Goal: Task Accomplishment & Management: Complete application form

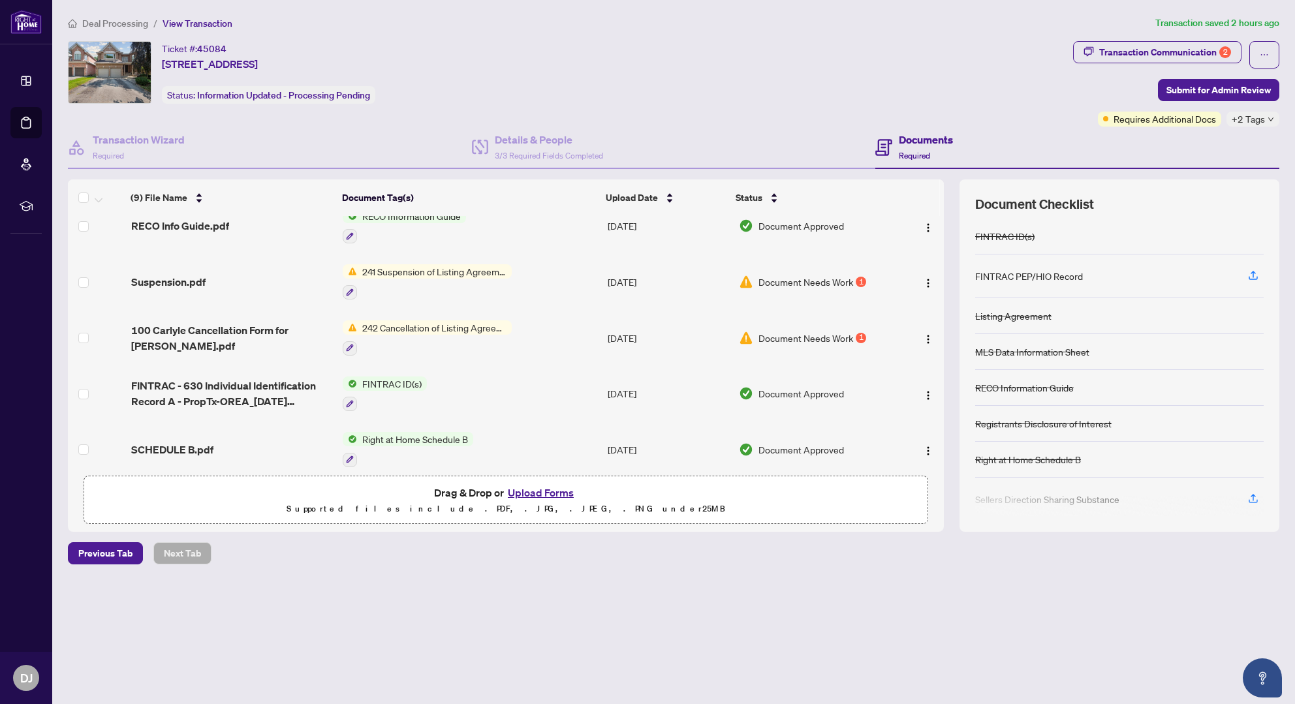
scroll to position [131, 0]
click at [859, 281] on div "1" at bounding box center [861, 281] width 10 height 10
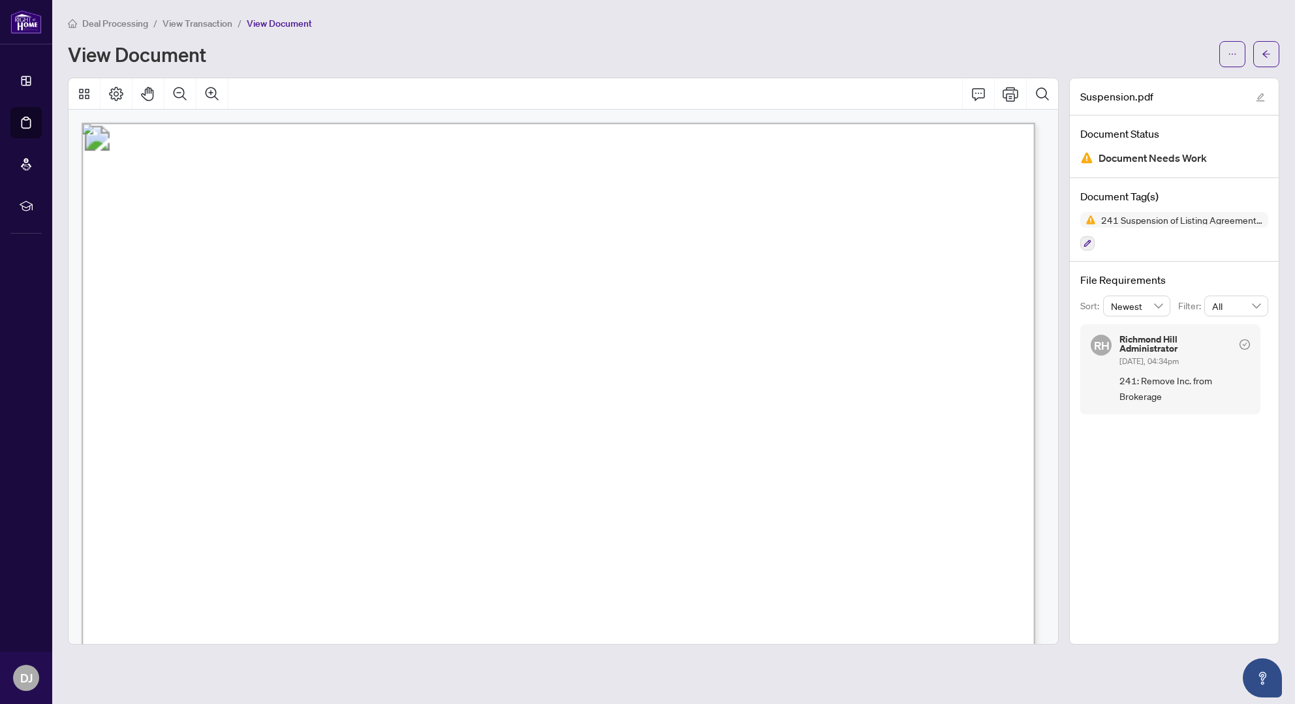
click at [453, 386] on span "Right at Home Realty Inc." at bounding box center [348, 389] width 209 height 15
click at [1013, 94] on icon "Print" at bounding box center [1010, 94] width 16 height 16
click at [801, 44] on div "View Document" at bounding box center [639, 54] width 1143 height 21
drag, startPoint x: 422, startPoint y: 386, endPoint x: 476, endPoint y: 384, distance: 53.5
click at [453, 384] on span "Right at Home Realty Inc." at bounding box center [348, 389] width 209 height 15
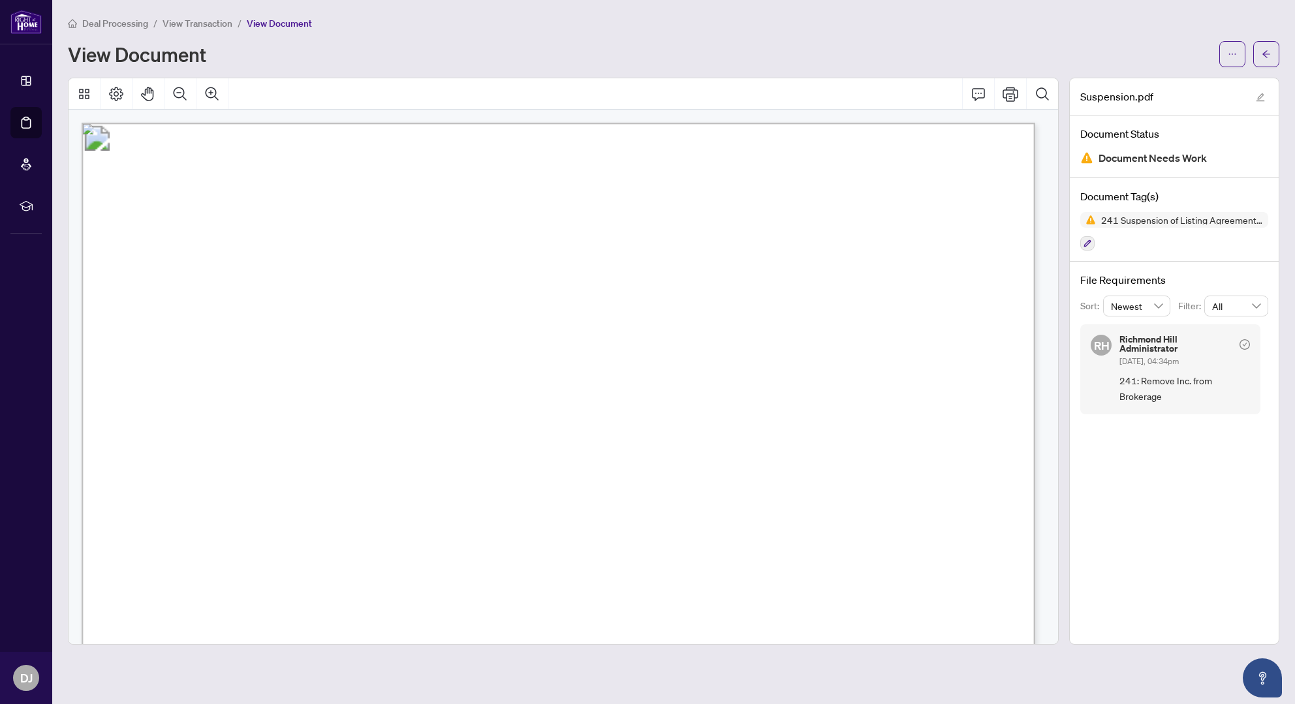
click at [453, 384] on span "Right at Home Realty Inc." at bounding box center [348, 389] width 209 height 15
click at [1009, 92] on icon "Print" at bounding box center [1010, 94] width 16 height 16
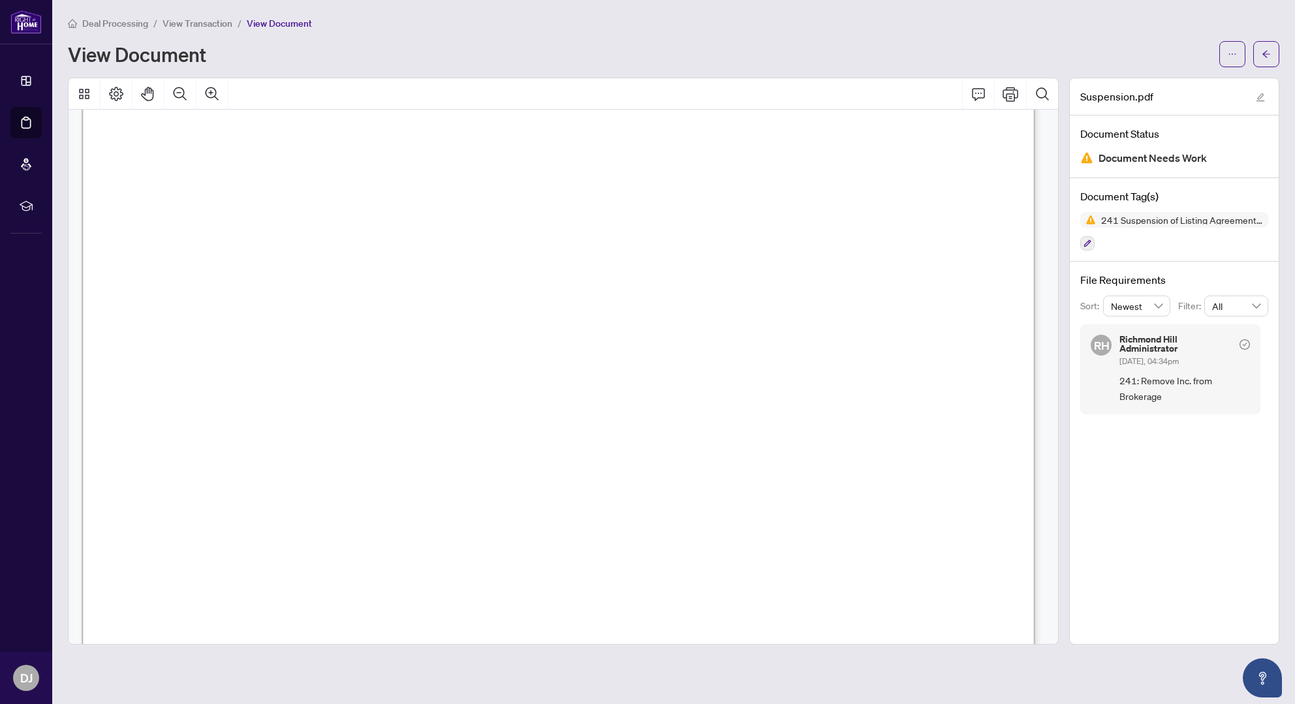
scroll to position [73, 0]
click at [209, 18] on span "View Transaction" at bounding box center [198, 24] width 70 height 12
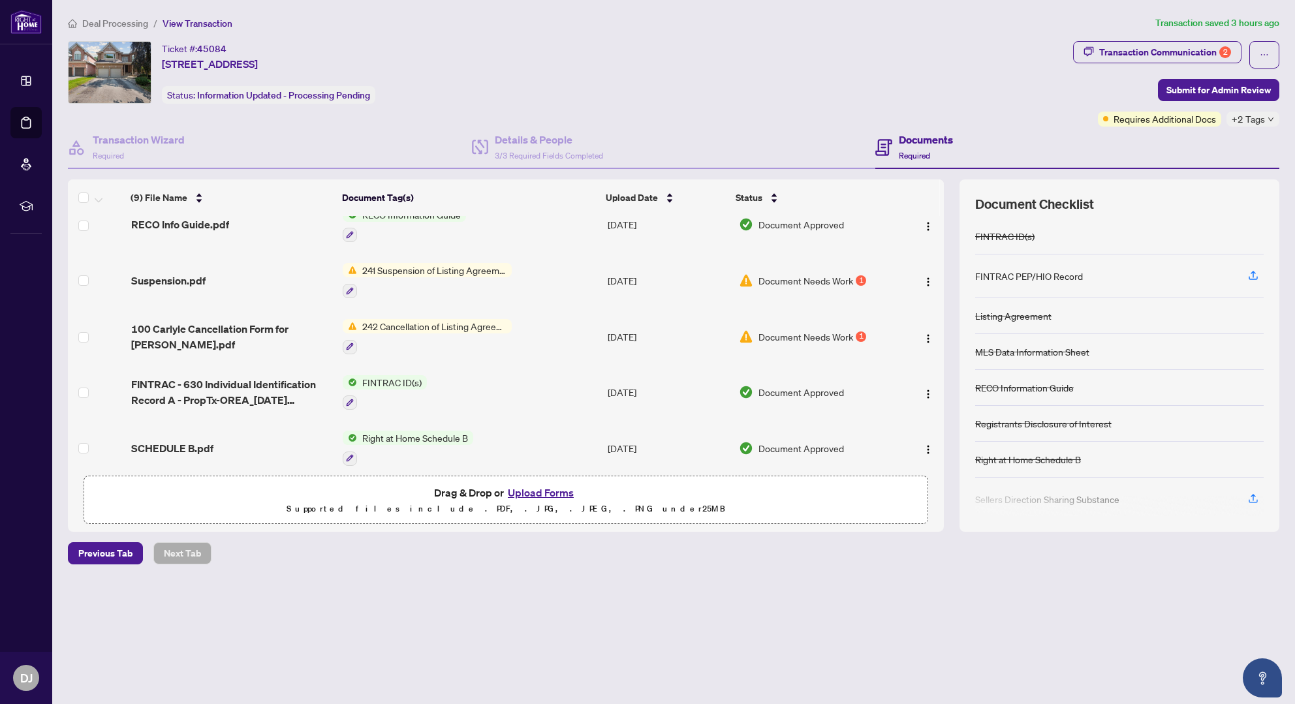
scroll to position [131, 0]
click at [441, 331] on span "242 Cancellation of Listing Agreement - Authority to Offer for Sale" at bounding box center [434, 327] width 155 height 14
click at [436, 394] on span "242 Cancellation of Listing Agreement - Authority to Offer for Sale" at bounding box center [433, 397] width 194 height 29
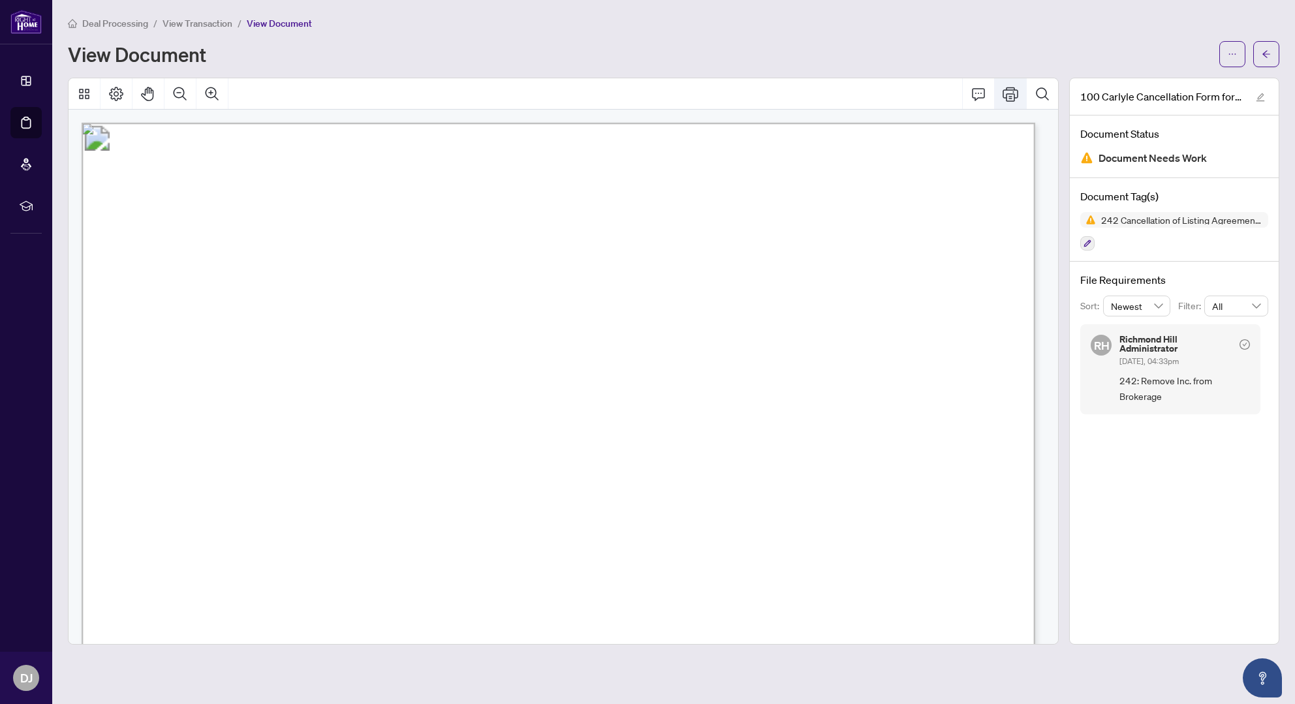
click at [1006, 95] on icon "Print" at bounding box center [1010, 94] width 16 height 14
click at [212, 20] on span "View Transaction" at bounding box center [198, 24] width 70 height 12
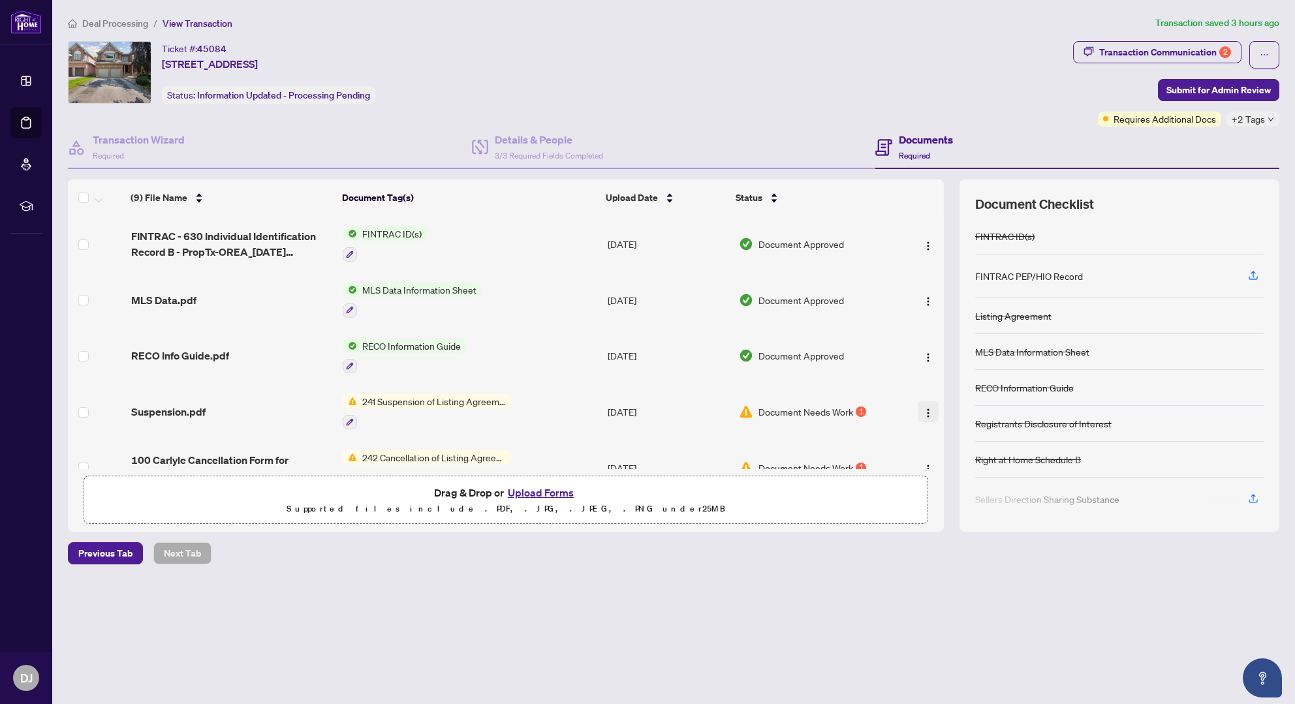
click at [923, 414] on img "button" at bounding box center [928, 413] width 10 height 10
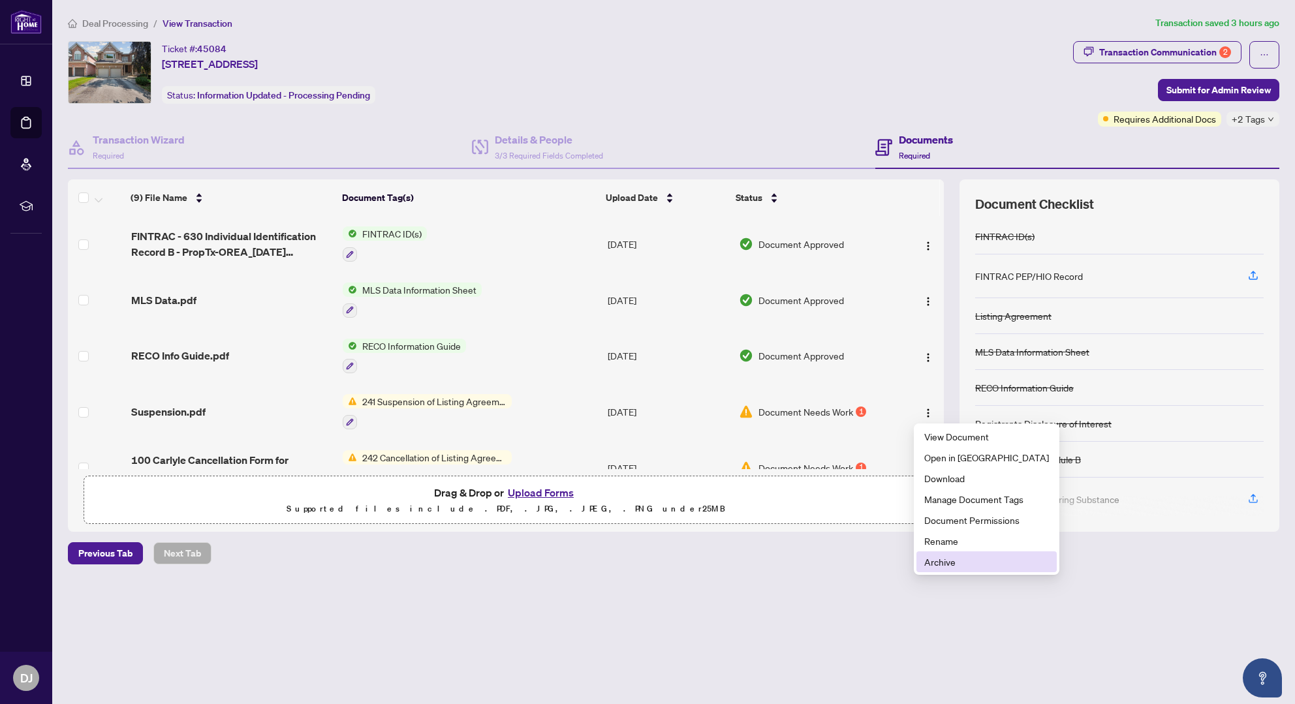
click at [943, 563] on span "Archive" at bounding box center [986, 562] width 125 height 14
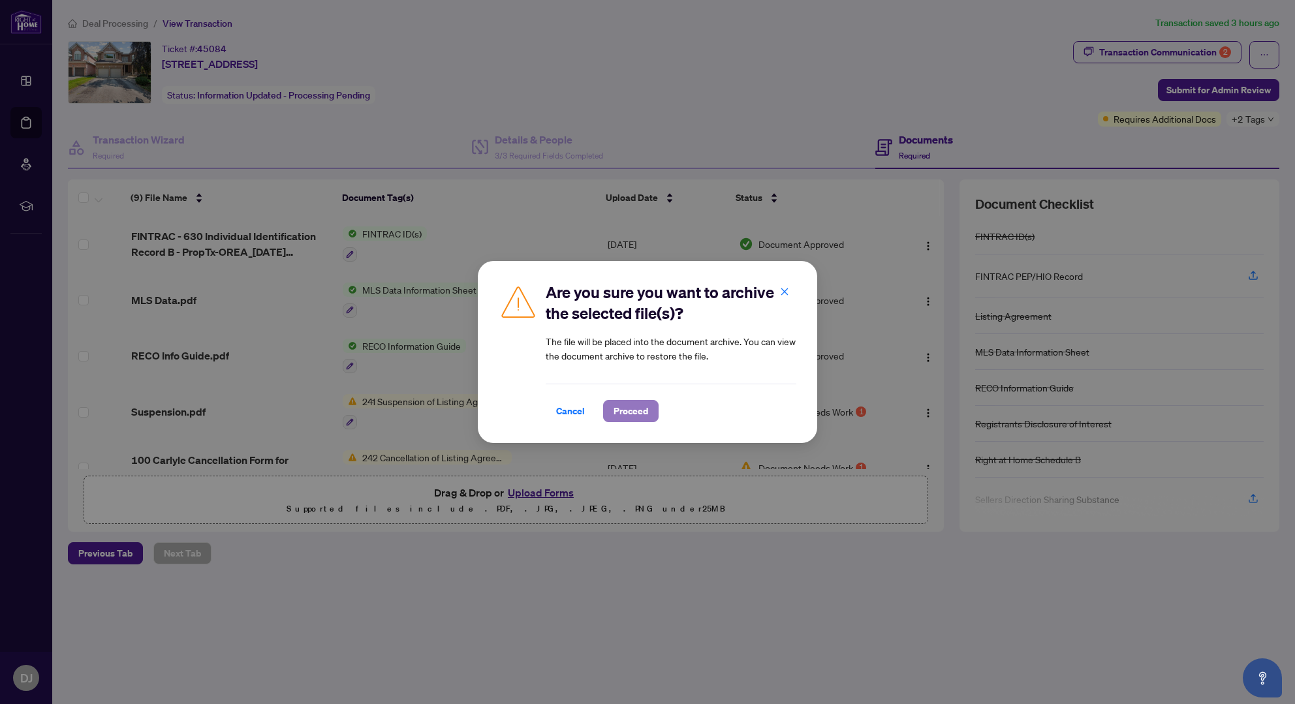
click at [629, 412] on span "Proceed" at bounding box center [630, 411] width 35 height 21
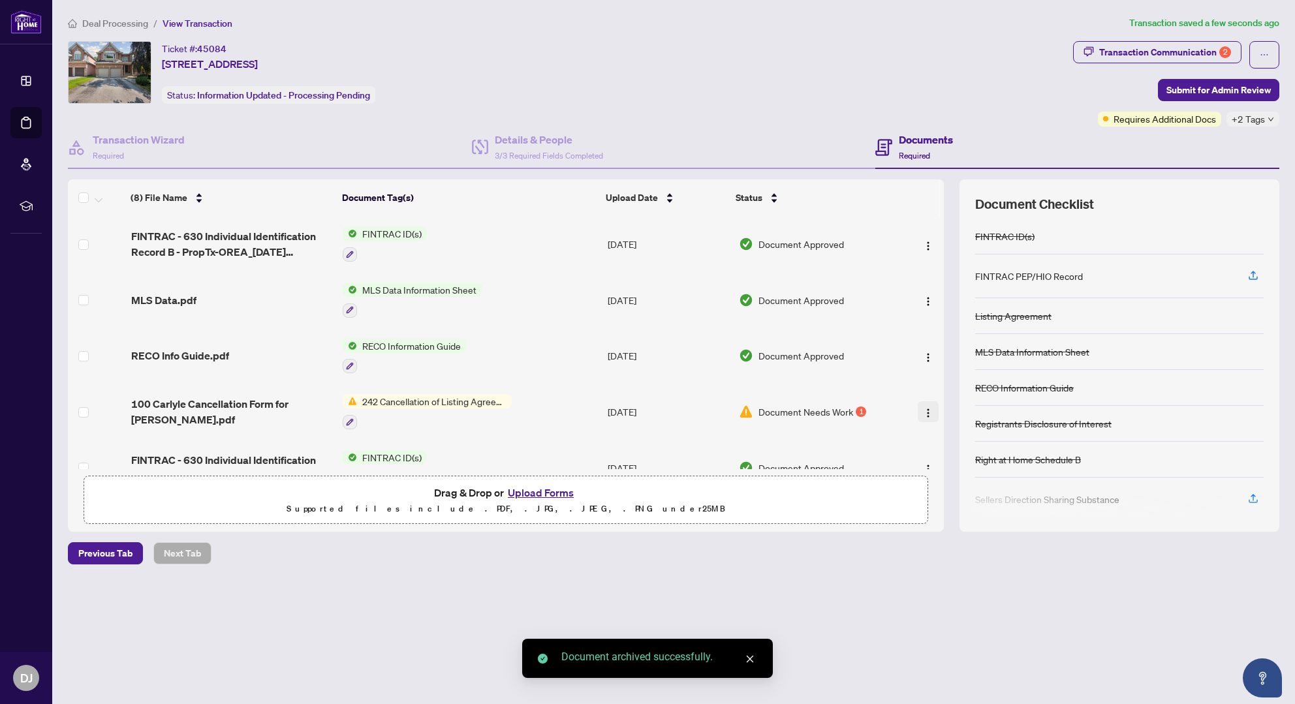
click at [923, 405] on span "button" at bounding box center [928, 412] width 10 height 14
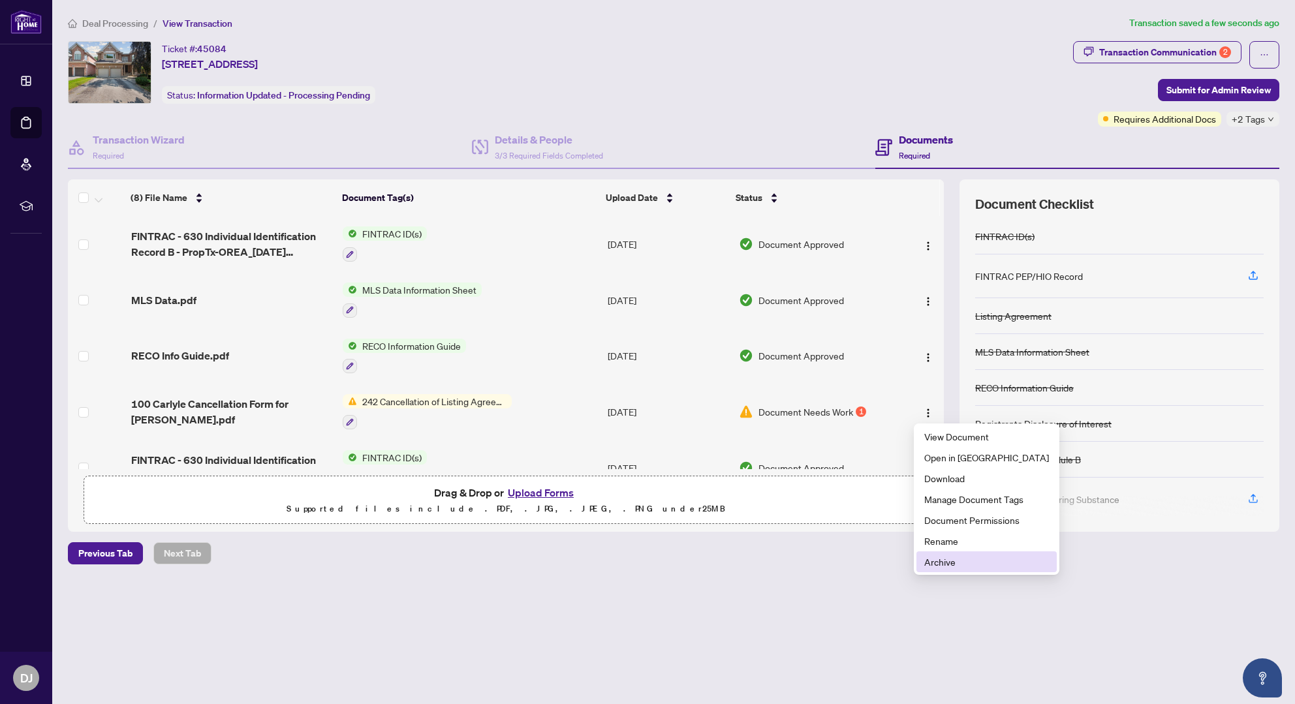
click at [940, 565] on span "Archive" at bounding box center [986, 562] width 125 height 14
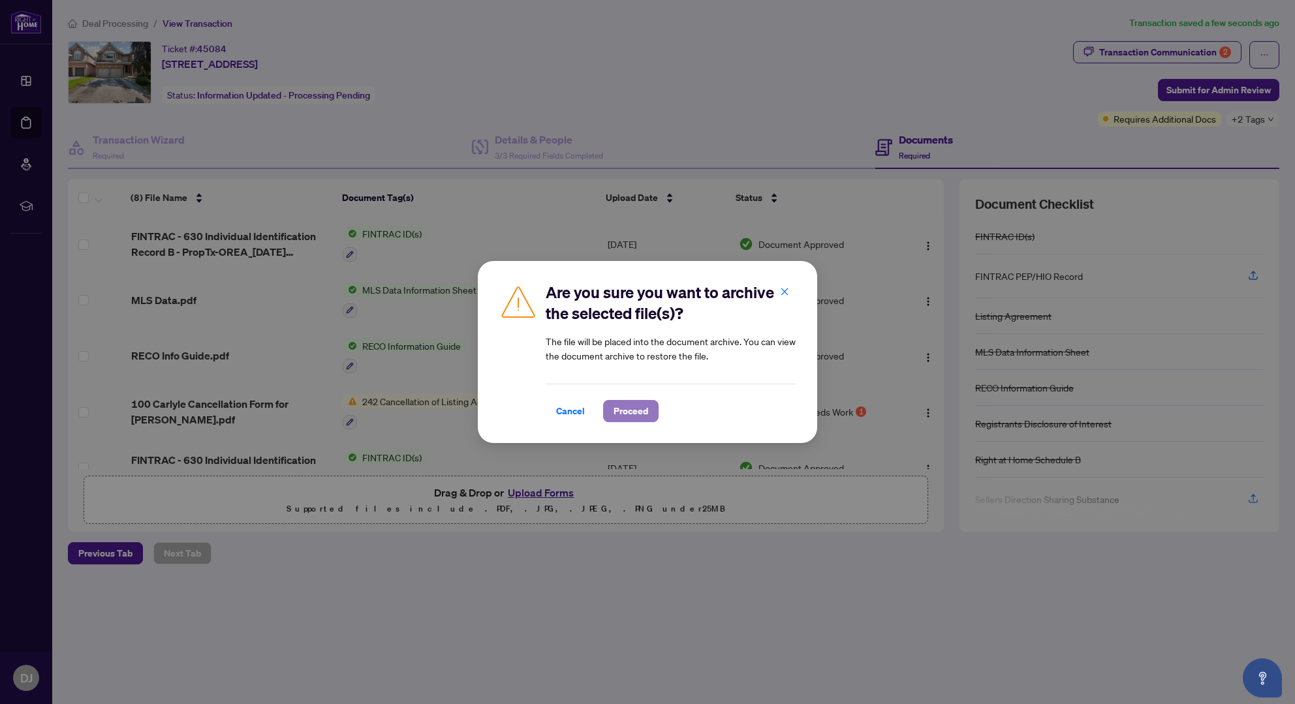
click at [634, 410] on span "Proceed" at bounding box center [630, 411] width 35 height 21
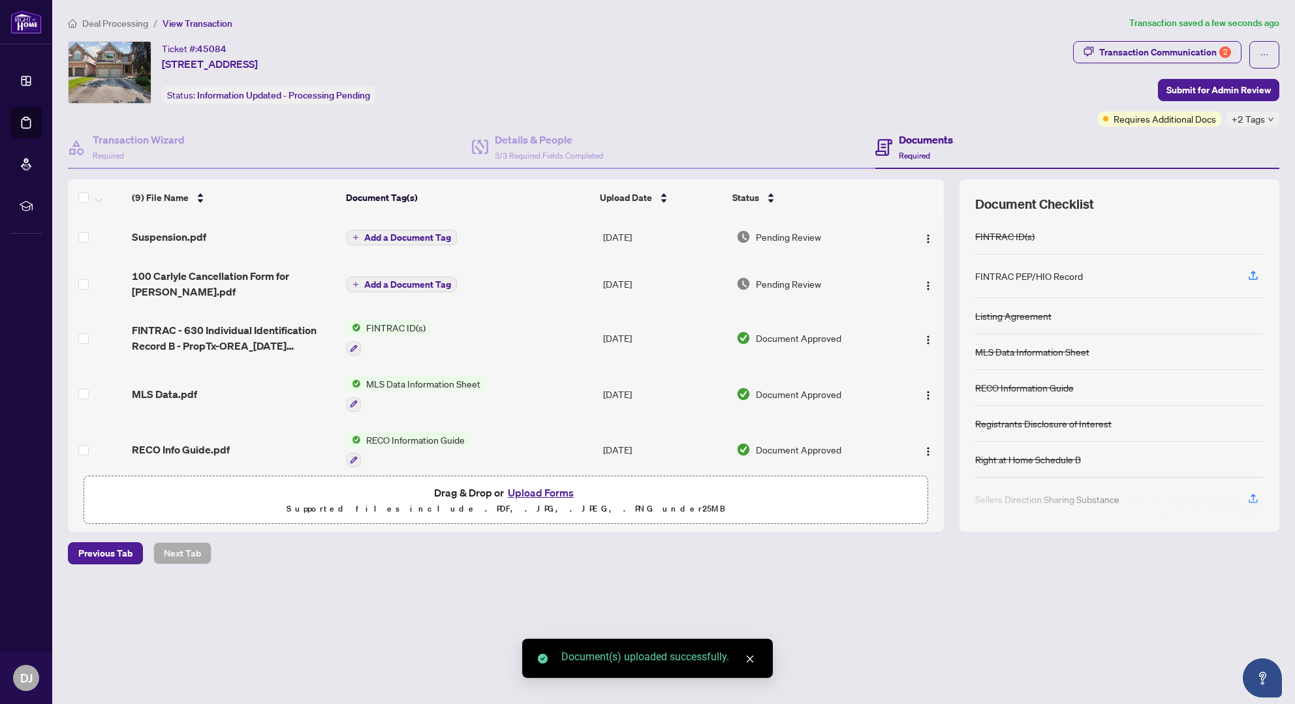
click at [371, 285] on span "Add a Document Tag" at bounding box center [407, 284] width 87 height 9
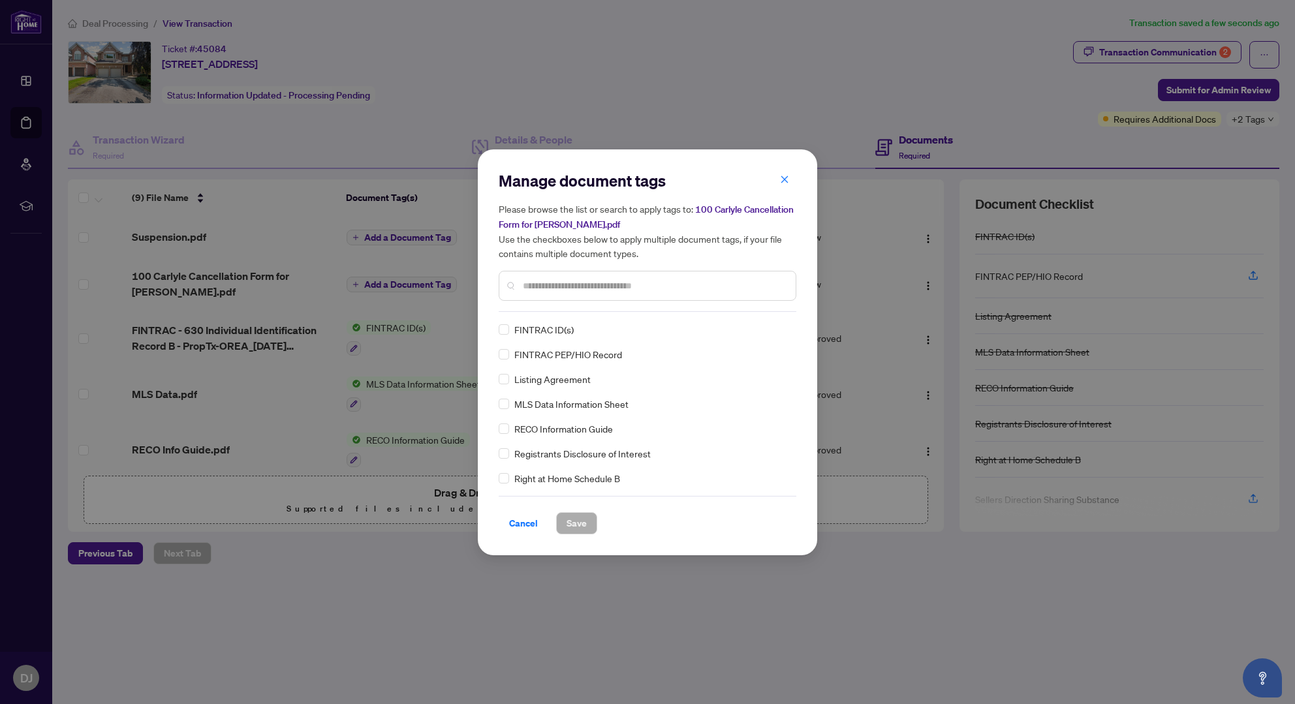
click at [538, 283] on input "text" at bounding box center [654, 286] width 262 height 14
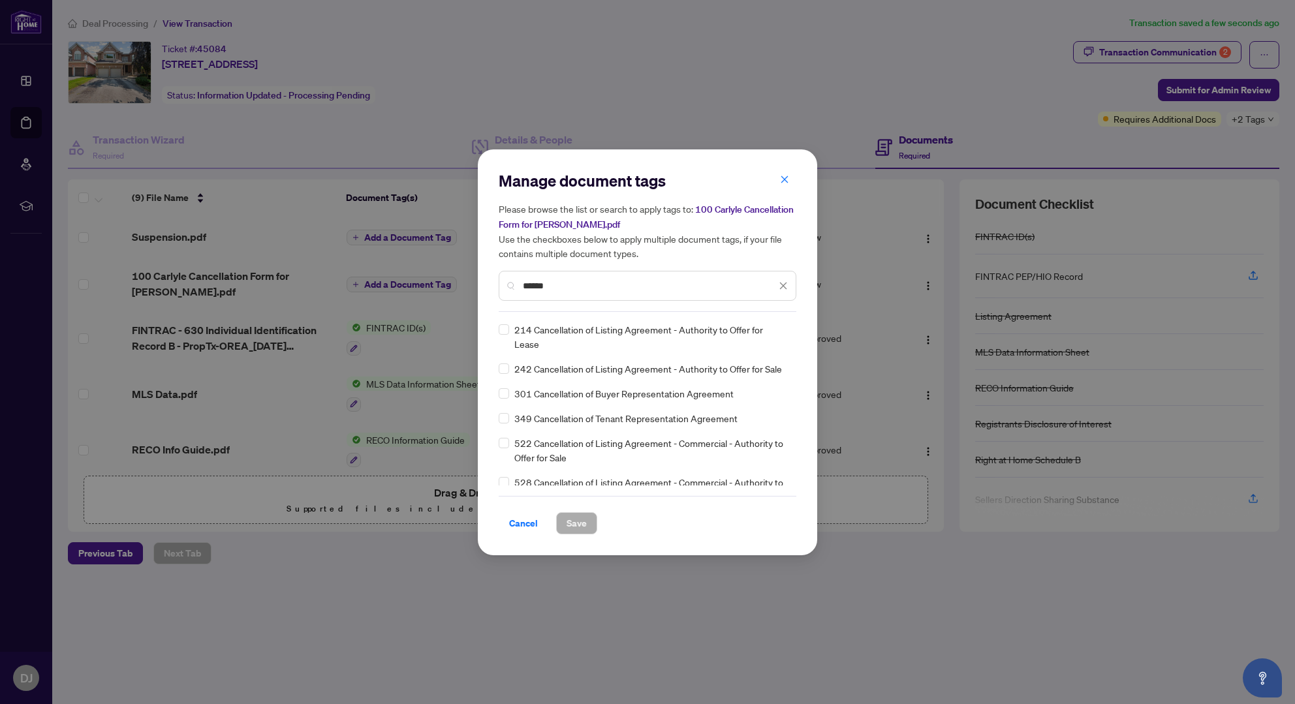
type input "******"
click at [510, 371] on div "242 Cancellation of Listing Agreement - Authority to Offer for Sale" at bounding box center [644, 369] width 290 height 14
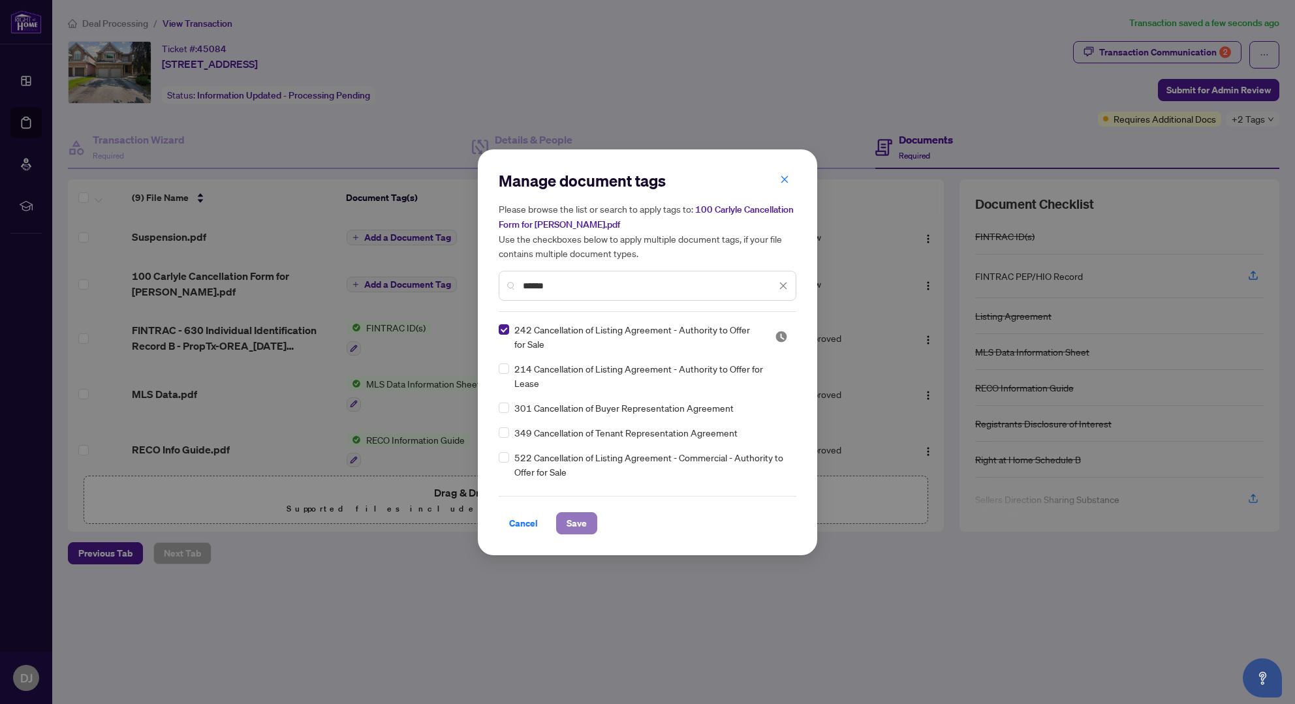
click at [579, 523] on span "Save" at bounding box center [576, 523] width 20 height 21
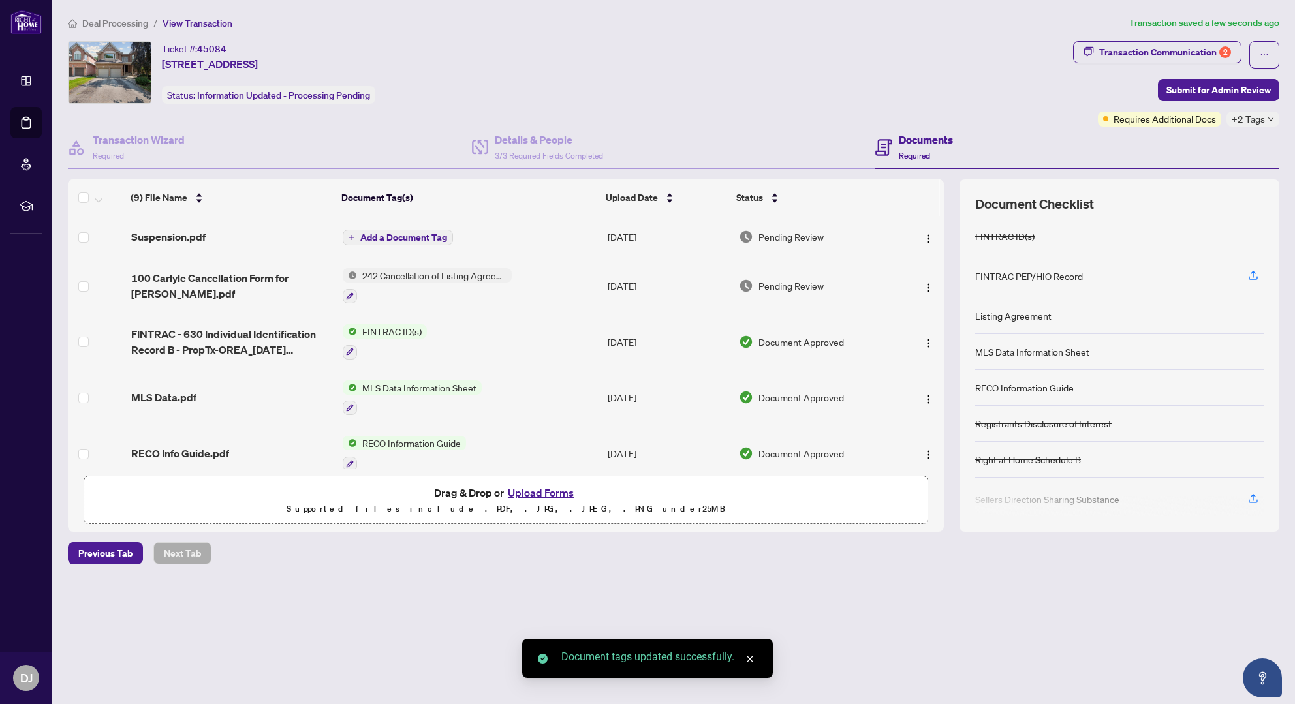
click at [408, 234] on span "Add a Document Tag" at bounding box center [403, 237] width 87 height 9
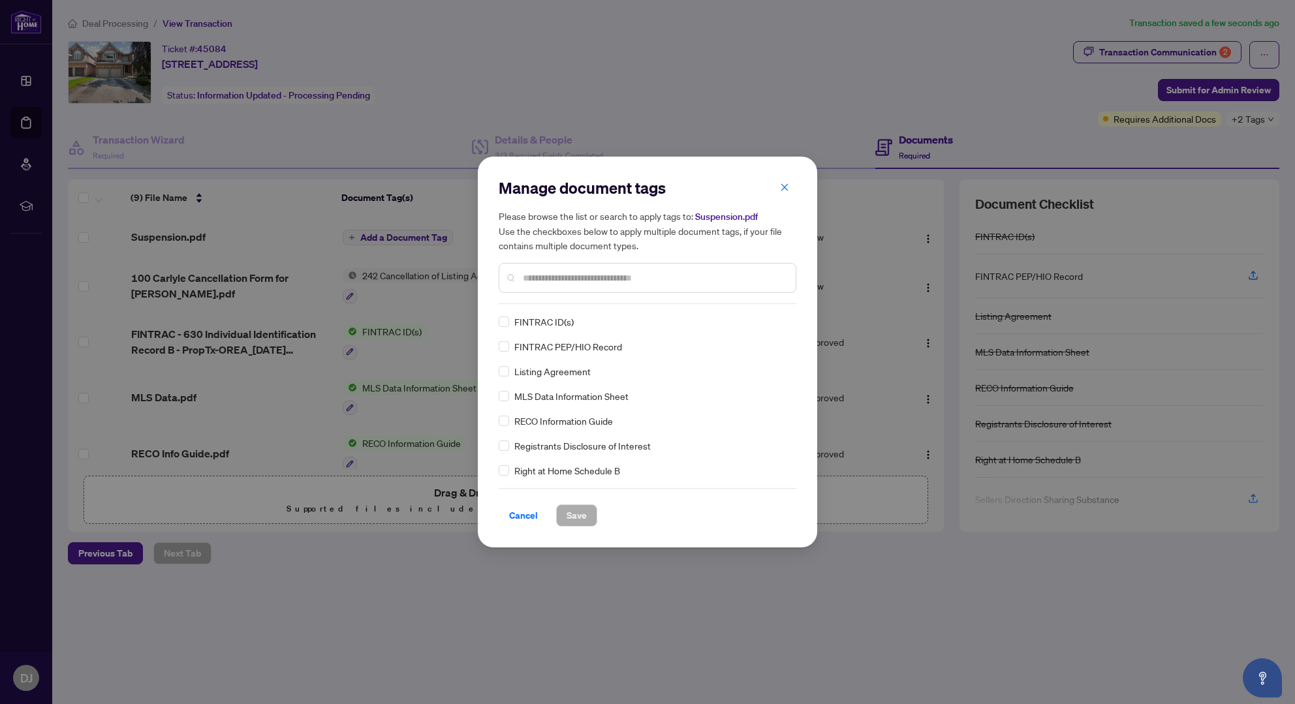
click at [566, 276] on input "text" at bounding box center [654, 278] width 262 height 14
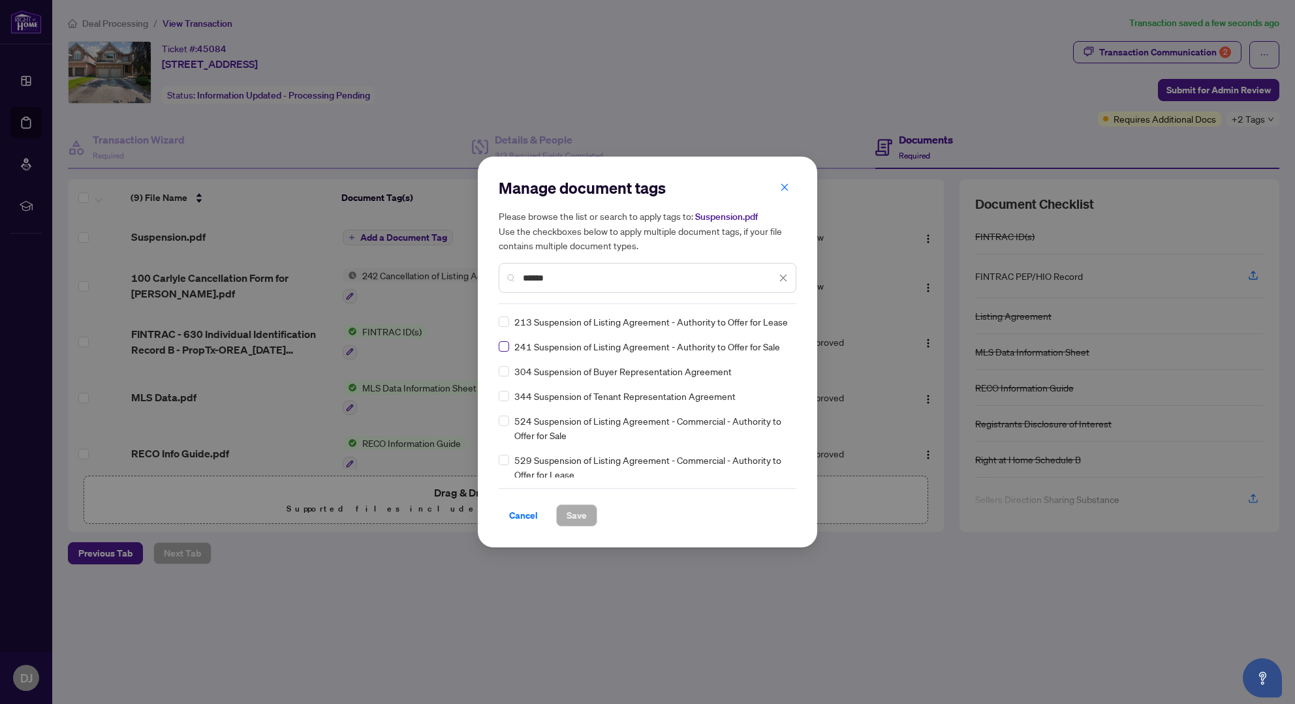
type input "******"
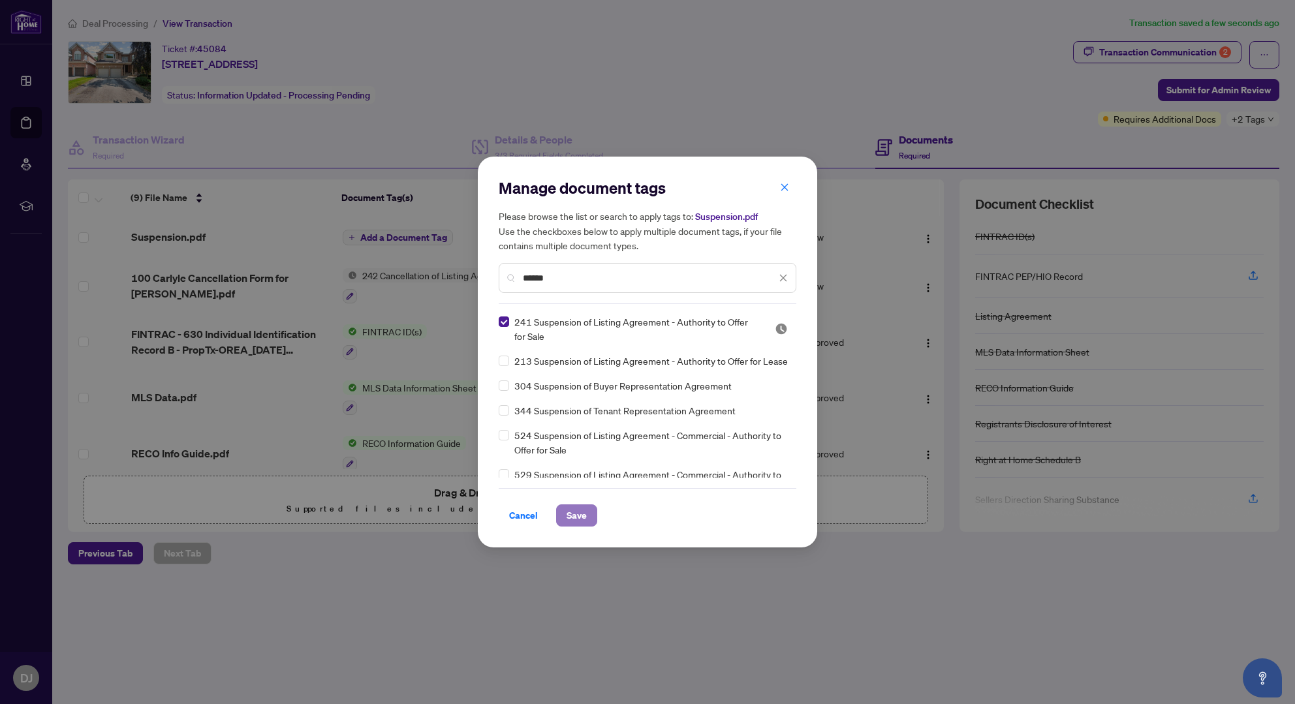
click at [581, 518] on span "Save" at bounding box center [576, 515] width 20 height 21
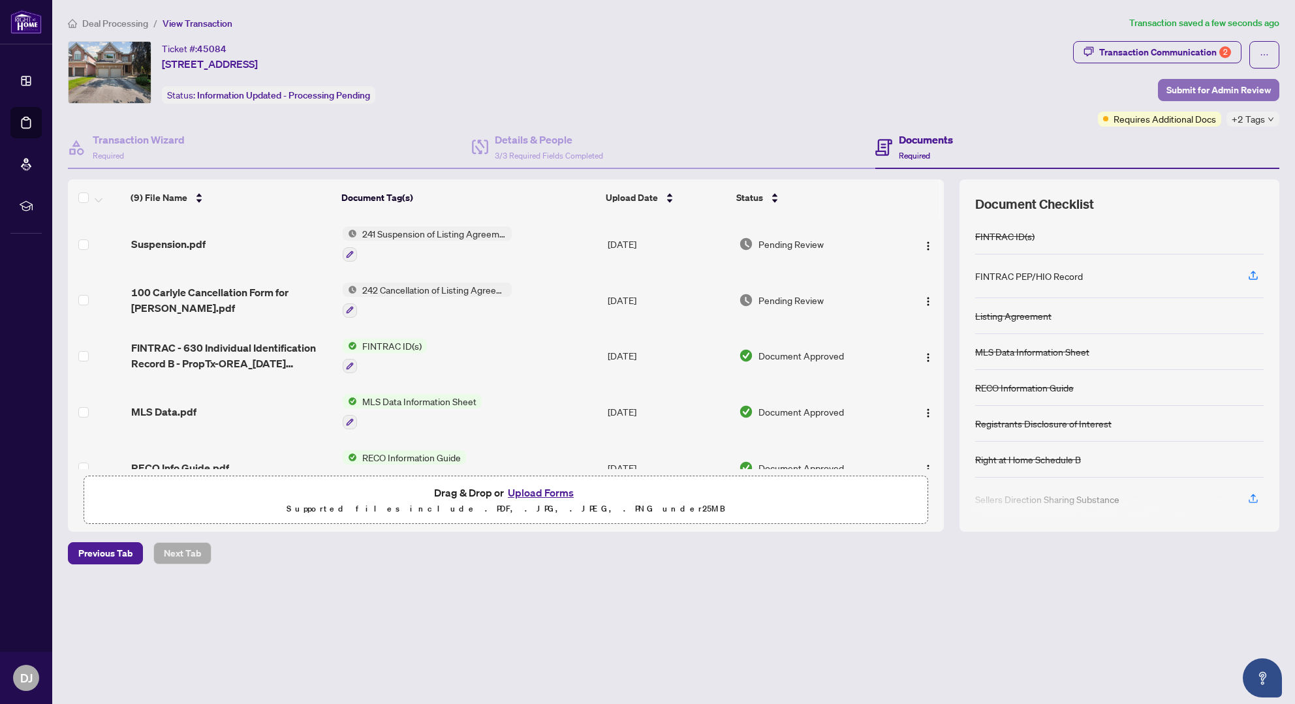
click at [1236, 88] on span "Submit for Admin Review" at bounding box center [1218, 90] width 104 height 21
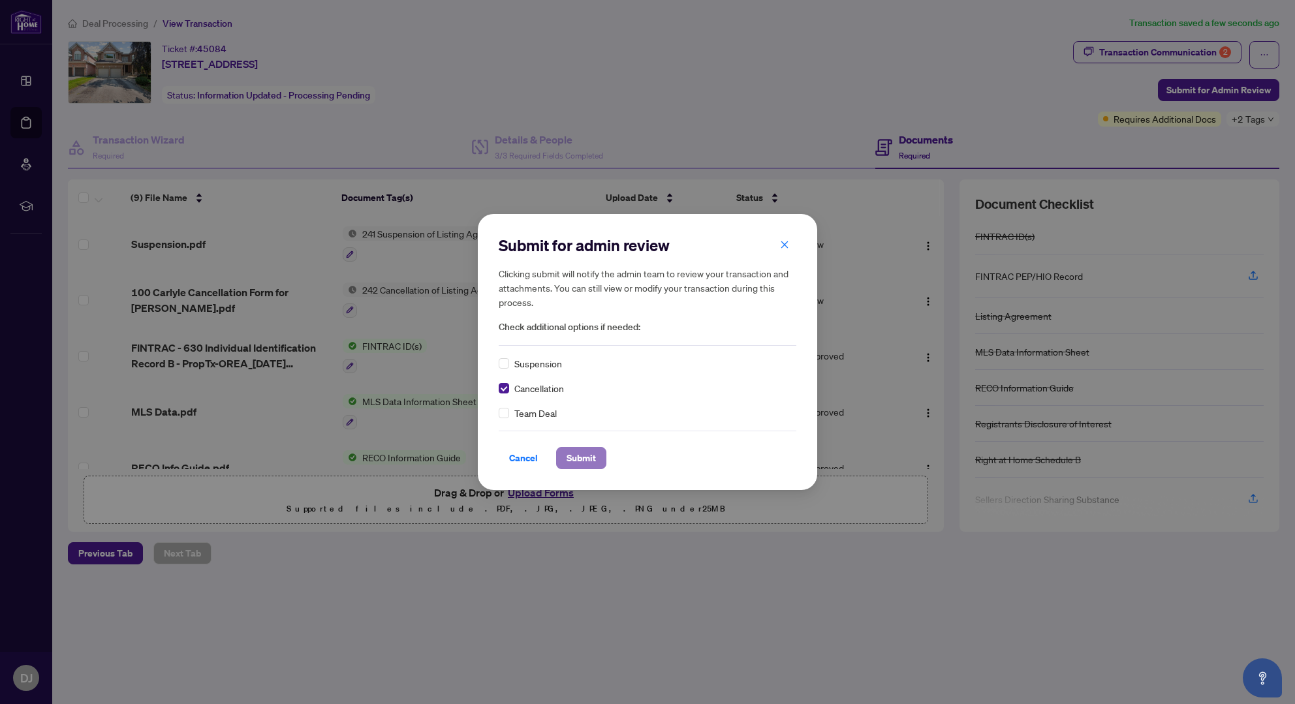
click at [587, 459] on span "Submit" at bounding box center [580, 458] width 29 height 21
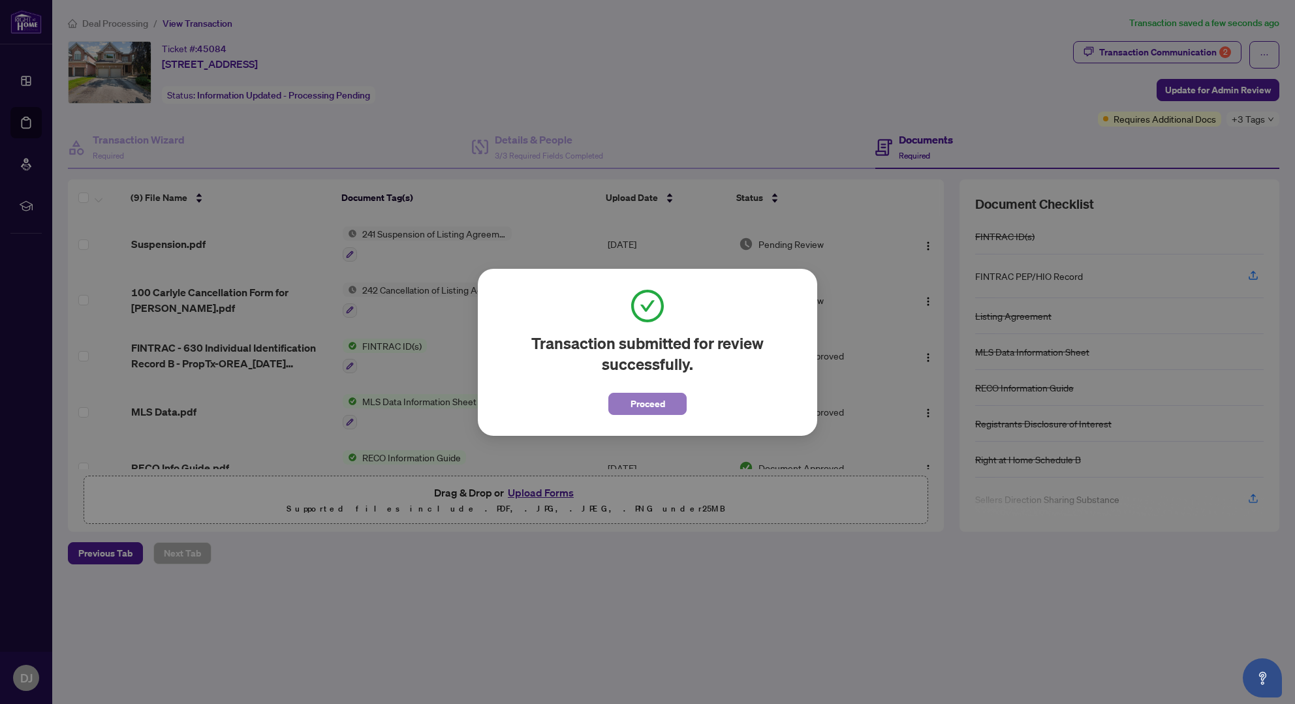
click at [673, 401] on button "Proceed" at bounding box center [647, 404] width 78 height 22
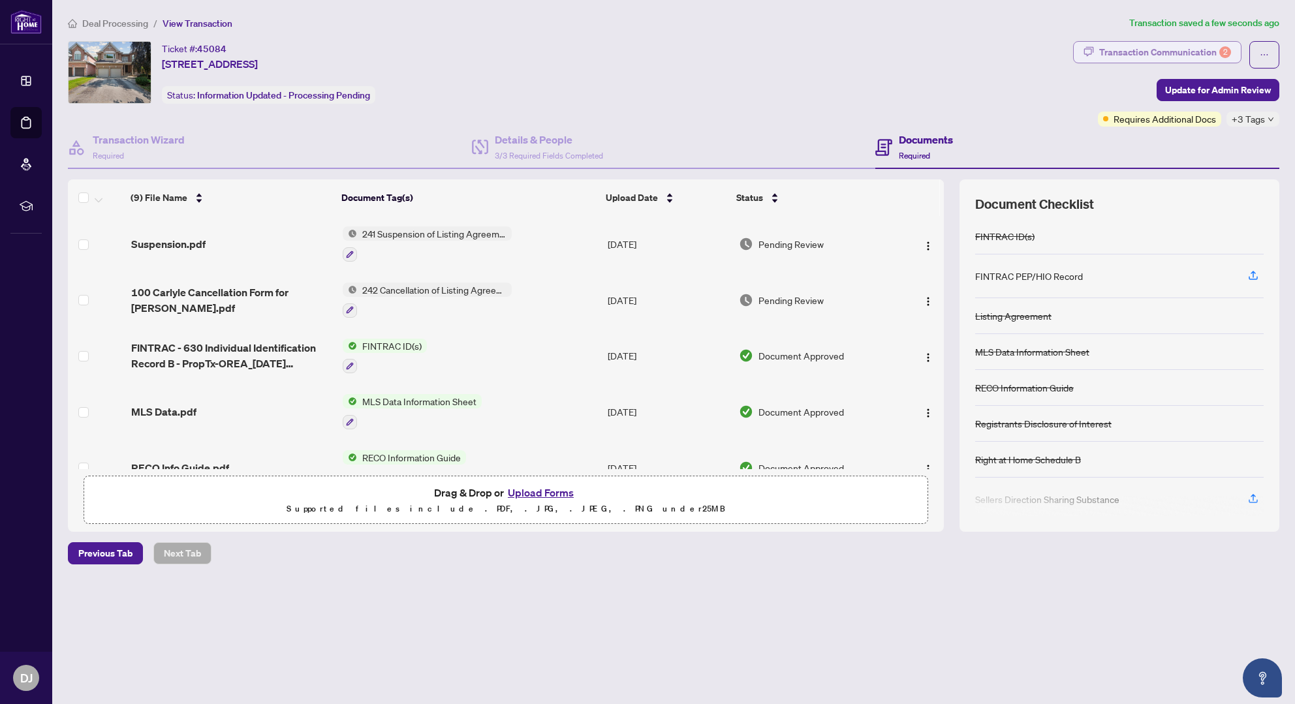
click at [1206, 56] on div "Transaction Communication 2" at bounding box center [1165, 52] width 132 height 21
